Goal: Task Accomplishment & Management: Use online tool/utility

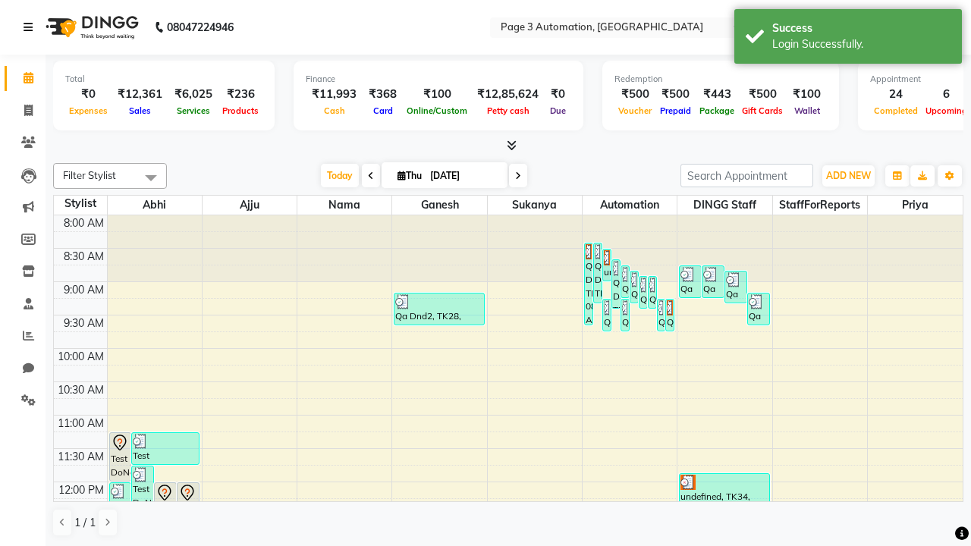
click at [31, 27] on icon at bounding box center [28, 27] width 9 height 11
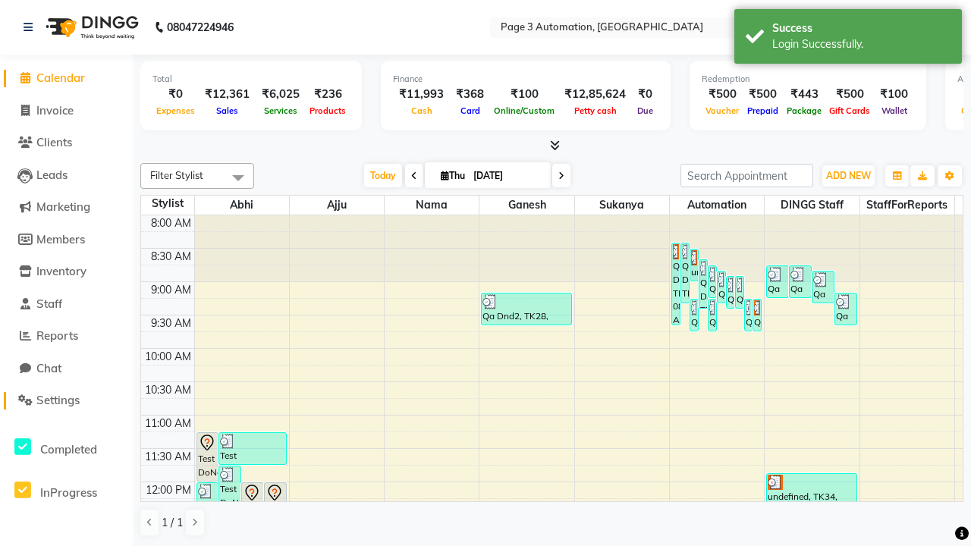
click at [66, 401] on span "Settings" at bounding box center [57, 400] width 43 height 14
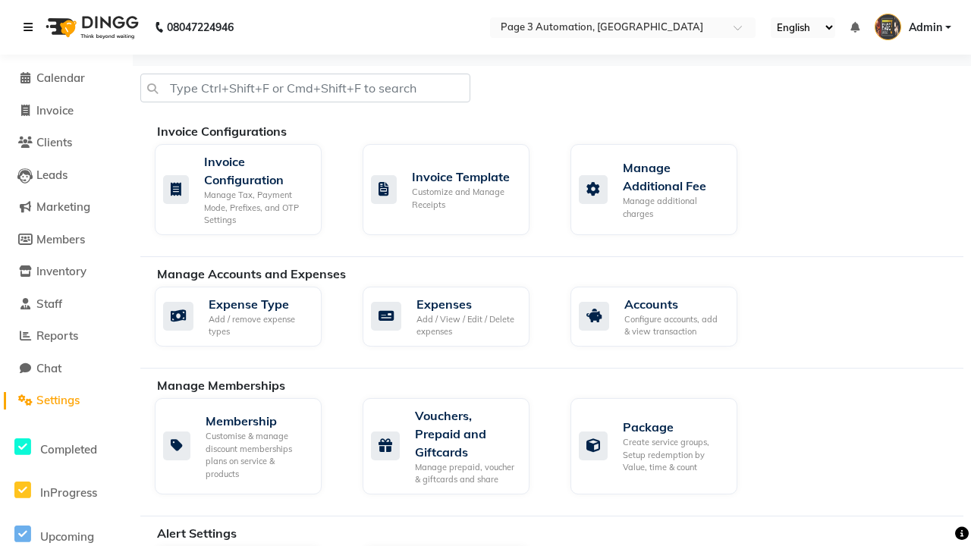
click at [31, 27] on icon at bounding box center [28, 27] width 9 height 11
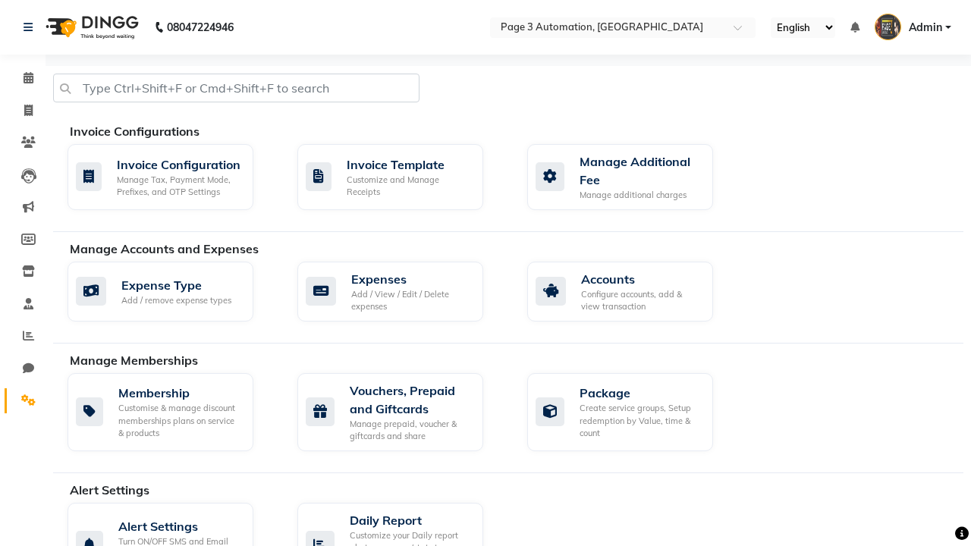
click at [23, 401] on icon at bounding box center [28, 400] width 14 height 11
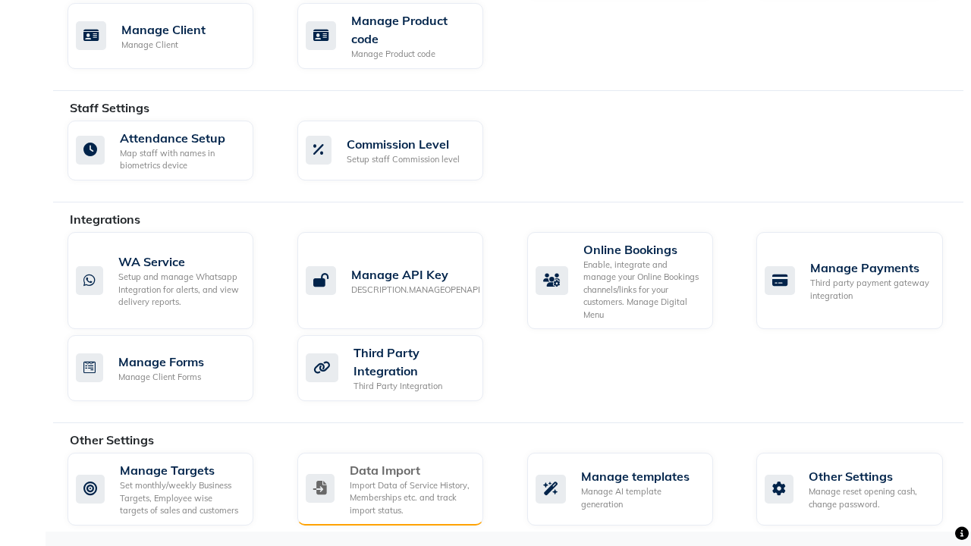
click at [410, 470] on div "Data Import" at bounding box center [410, 470] width 121 height 18
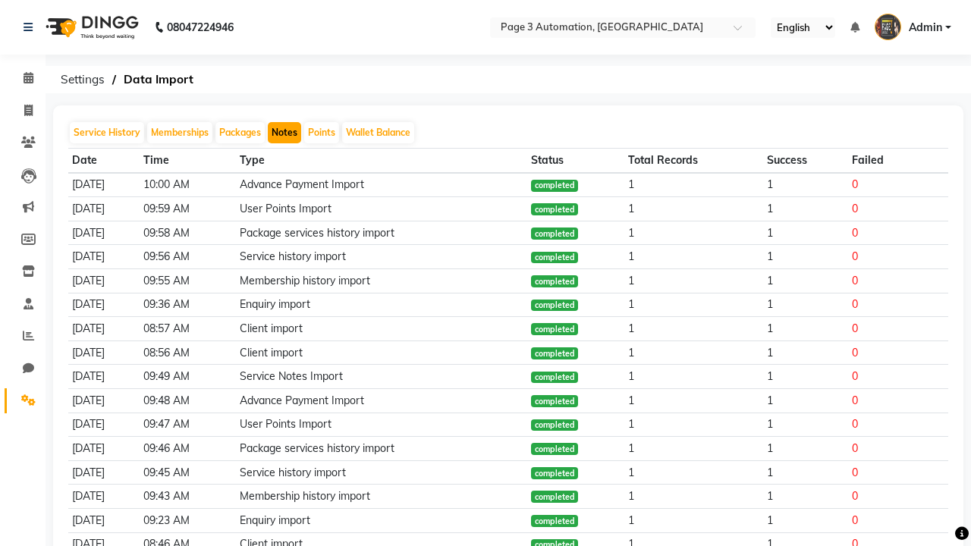
click at [285, 133] on button "Notes" at bounding box center [284, 132] width 33 height 21
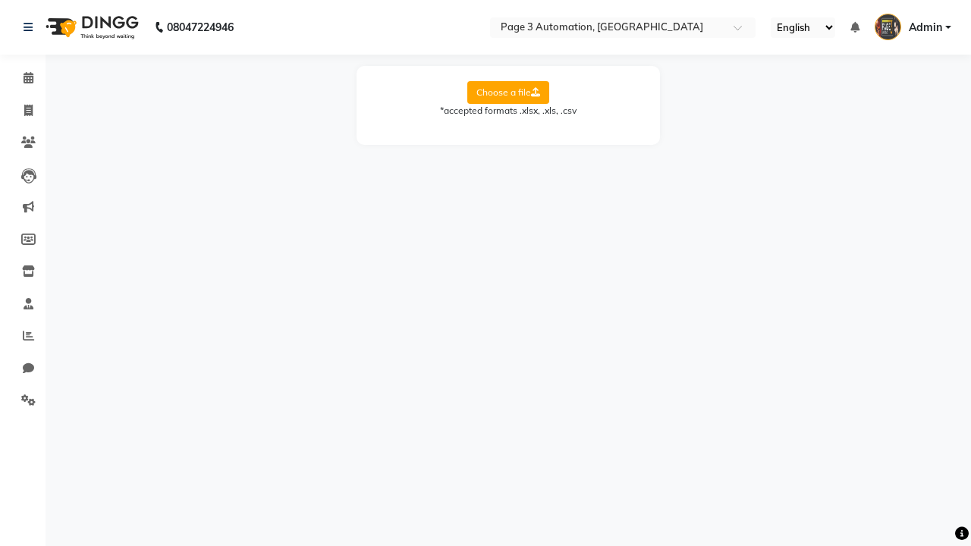
select select "Sheet1"
select select "Name"
select select "Mobile"
select select "Note"
select select "Service Date"
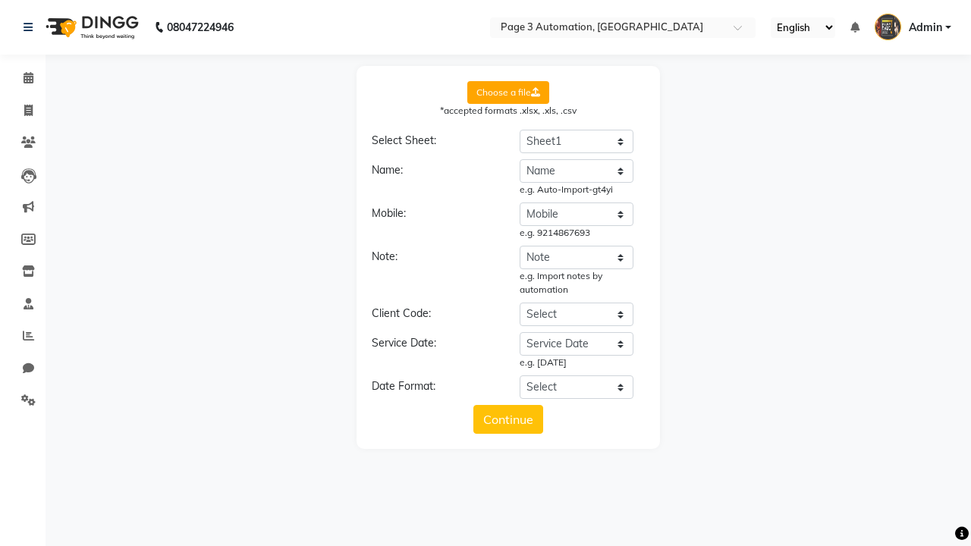
select select "DD/MM/YYYY"
click at [508, 420] on button "Continue" at bounding box center [508, 419] width 70 height 29
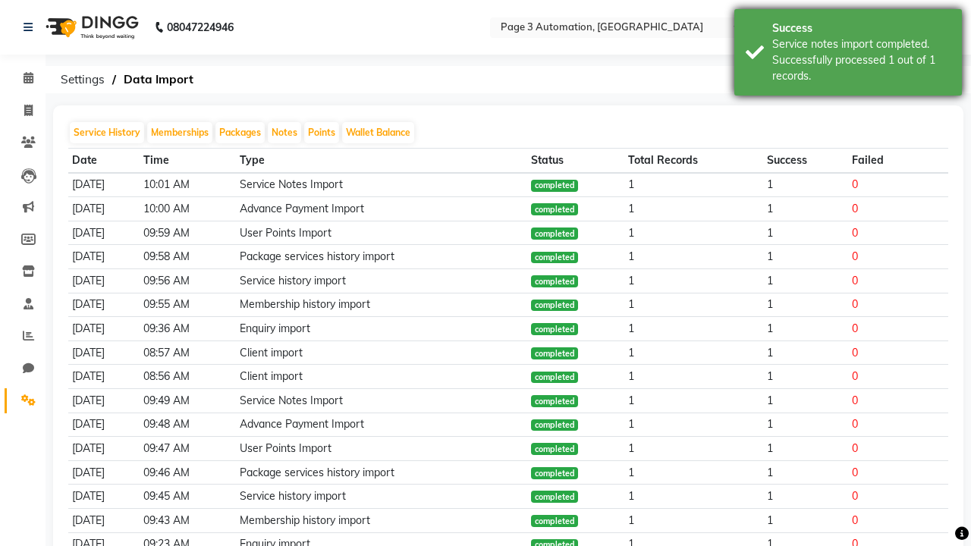
click at [848, 55] on div "Service notes import completed. Successfully processed 1 out of 1 records." at bounding box center [861, 60] width 178 height 48
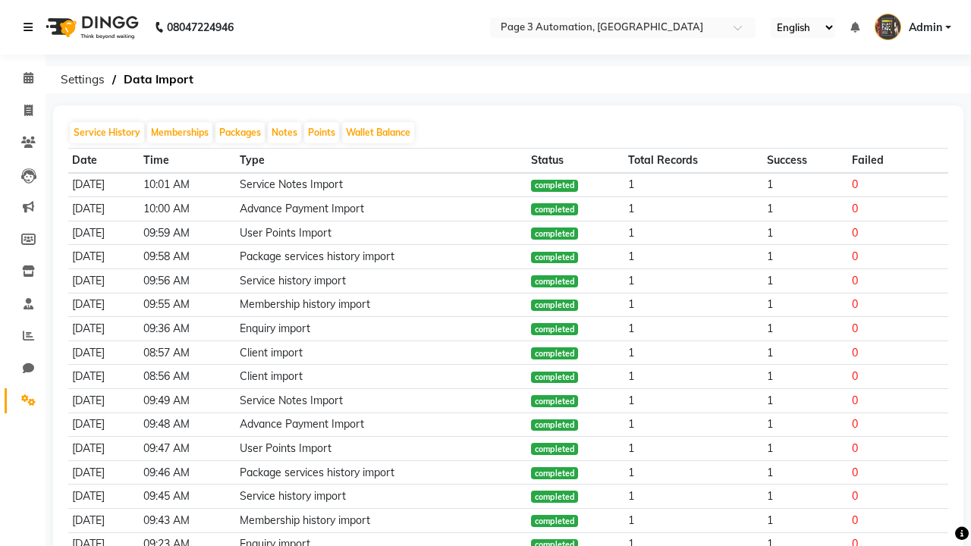
click at [31, 27] on icon at bounding box center [28, 27] width 9 height 11
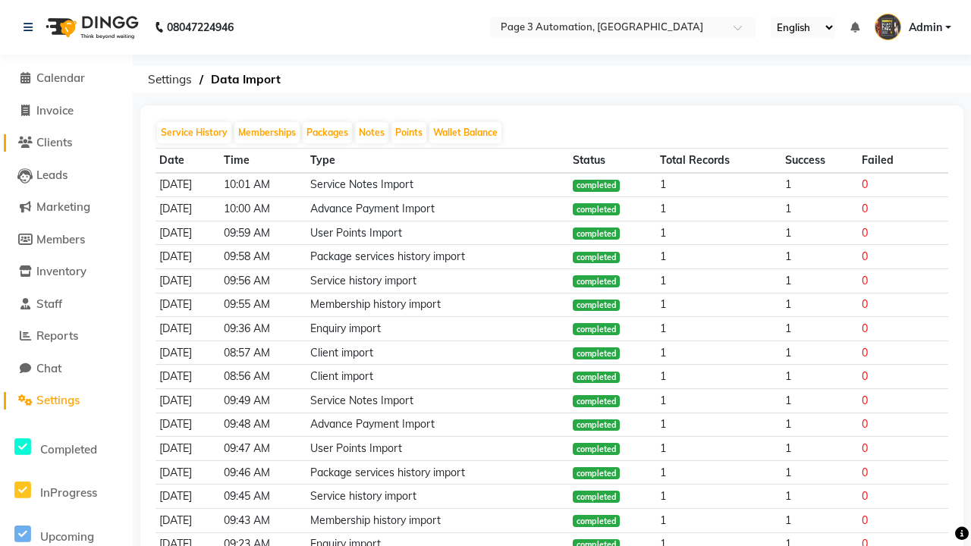
click at [66, 143] on span "Clients" at bounding box center [54, 142] width 36 height 14
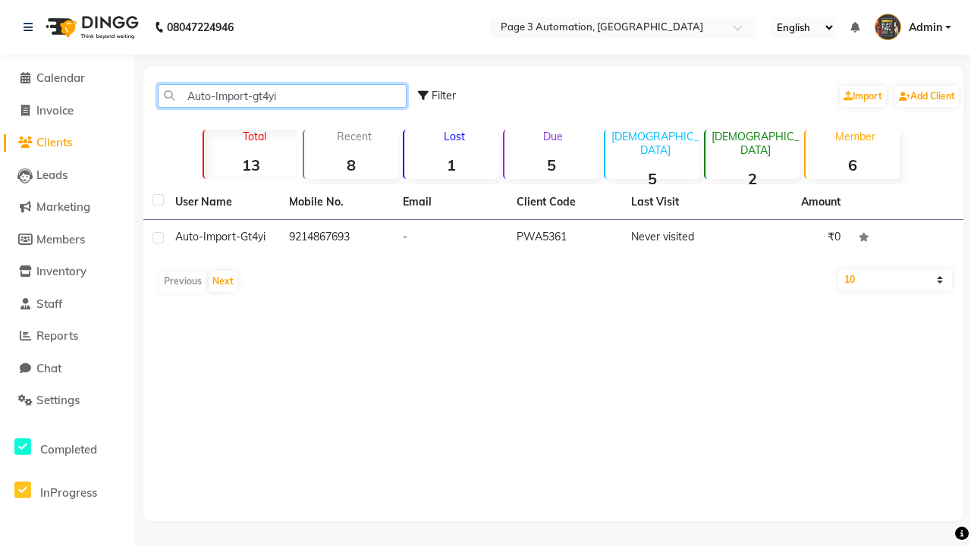
type input "Auto-Import-gt4yi"
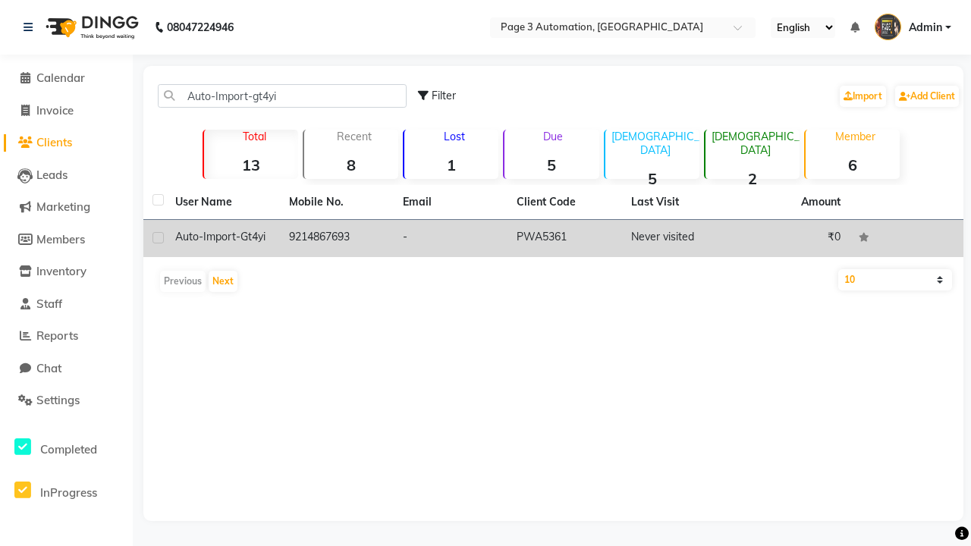
click at [553, 238] on td "PWA5361" at bounding box center [565, 238] width 114 height 37
